Goal: Information Seeking & Learning: Learn about a topic

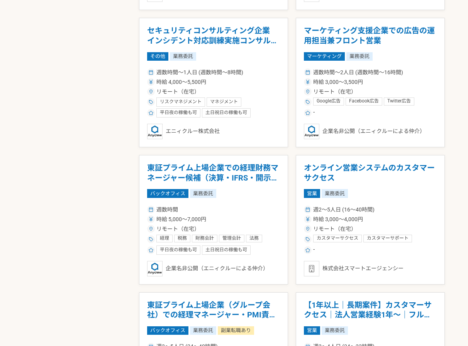
scroll to position [700, 0]
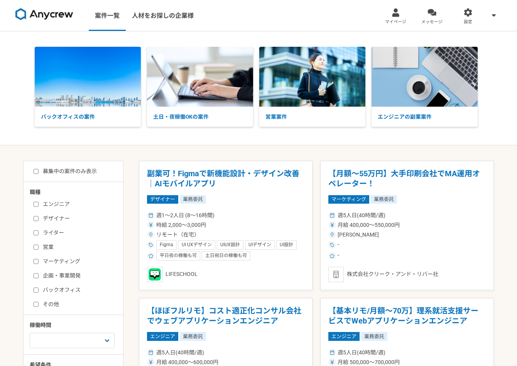
click at [36, 277] on label "企画・事業開発" at bounding box center [78, 275] width 89 height 8
click at [36, 277] on input "企画・事業開発" at bounding box center [36, 275] width 5 height 5
checkbox input "true"
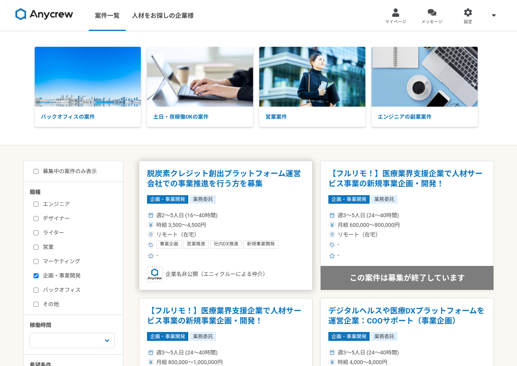
click at [219, 181] on h1 "脱炭素クレジット創出プラットフォーム運営会社での事業推進を行う方を募集" at bounding box center [226, 179] width 158 height 20
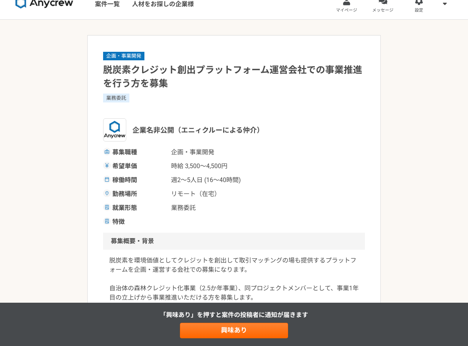
scroll to position [13, 0]
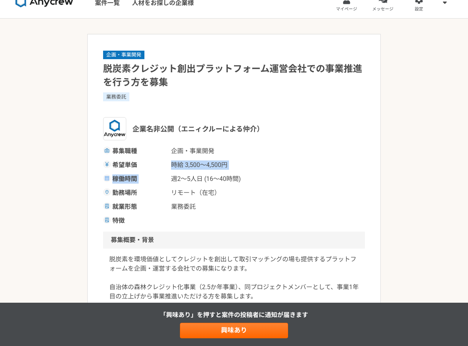
drag, startPoint x: 169, startPoint y: 167, endPoint x: 241, endPoint y: 170, distance: 71.9
click at [241, 170] on div "募集職種 企画・事業開発 希望単価 時給 3,500〜4,500円 稼働時間 週2〜5人日 (16〜40時間) 勤務場所 リモート（在宅） 就業形態 業務委託…" at bounding box center [234, 185] width 262 height 79
click at [257, 172] on div "募集職種 企画・事業開発 希望単価 時給 3,500〜4,500円 稼働時間 週2〜5人日 (16〜40時間) 勤務場所 リモート（在宅） 就業形態 業務委託…" at bounding box center [234, 185] width 262 height 79
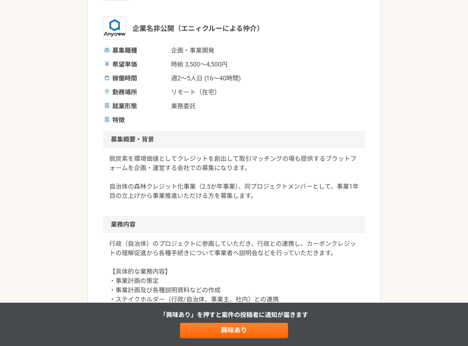
scroll to position [0, 0]
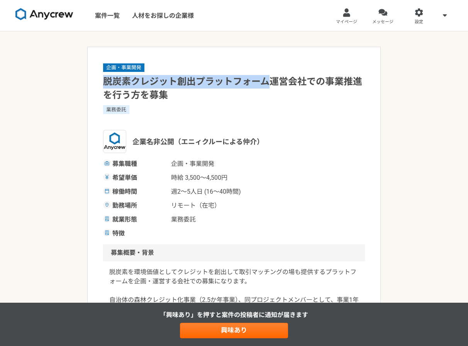
drag, startPoint x: 113, startPoint y: 83, endPoint x: 267, endPoint y: 78, distance: 154.1
click at [267, 78] on h1 "脱炭素クレジット創出プラットフォーム運営会社での事業推進を行う方を募集" at bounding box center [234, 88] width 262 height 27
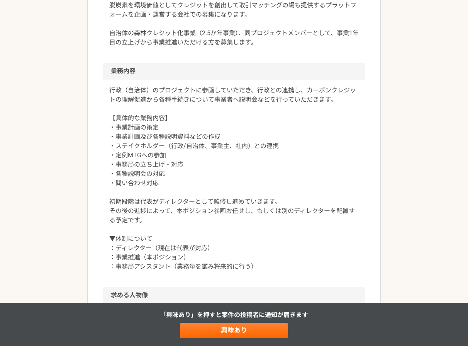
scroll to position [269, 0]
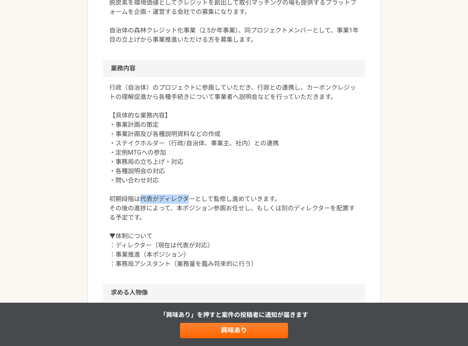
drag, startPoint x: 140, startPoint y: 200, endPoint x: 190, endPoint y: 198, distance: 50.6
click at [190, 198] on p "行政（自治体）のプロジェクトに参画していただき、行政との連携し、カーボンクレジットの理解促進から各種手続きについて事業者へ説明会などを行っていただきます。 【…" at bounding box center [233, 175] width 249 height 185
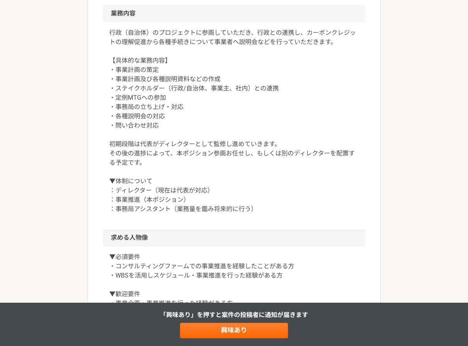
scroll to position [381, 0]
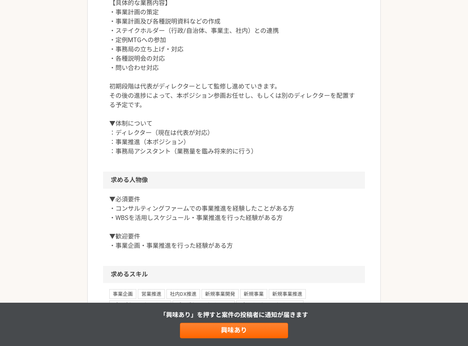
click at [110, 156] on p "行政（自治体）のプロジェクトに参画していただき、行政との連携し、カーボンクレジットの理解促進から各種手続きについて事業者へ説明会などを行っていただきます。 【…" at bounding box center [233, 63] width 249 height 185
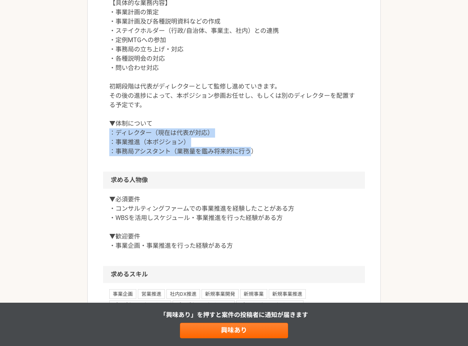
drag, startPoint x: 112, startPoint y: 132, endPoint x: 248, endPoint y: 147, distance: 137.6
click at [248, 147] on p "行政（自治体）のプロジェクトに参画していただき、行政との連携し、カーボンクレジットの理解促進から各種手続きについて事業者へ説明会などを行っていただきます。 【…" at bounding box center [233, 63] width 249 height 185
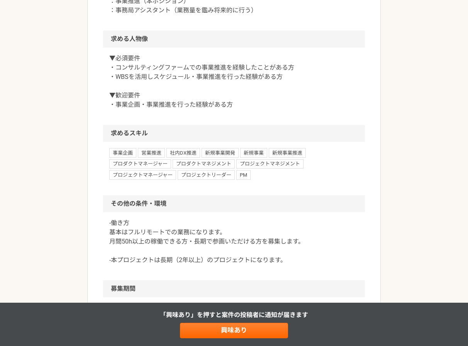
scroll to position [524, 0]
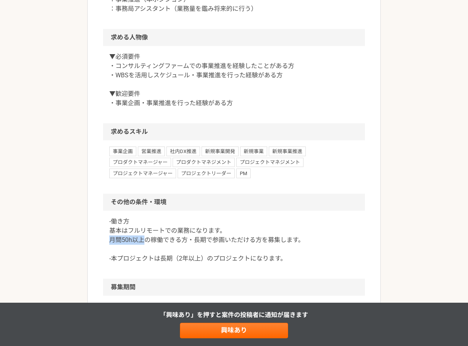
drag, startPoint x: 109, startPoint y: 242, endPoint x: 145, endPoint y: 240, distance: 36.4
click at [145, 240] on div "-働き方 基本はフルリモートでの業務になります。 月間50h以上の稼働できる方・長期で参画いただける方を募集します。 -本プロジェクトは長期（2年以上）のプロ…" at bounding box center [234, 244] width 262 height 68
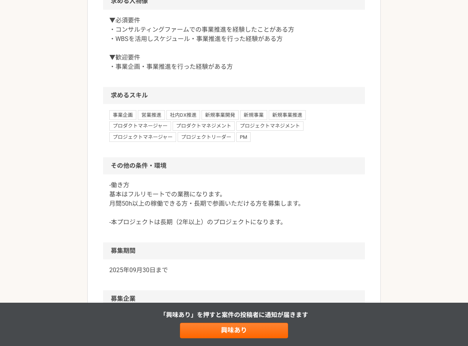
scroll to position [564, 0]
